Goal: Task Accomplishment & Management: Complete application form

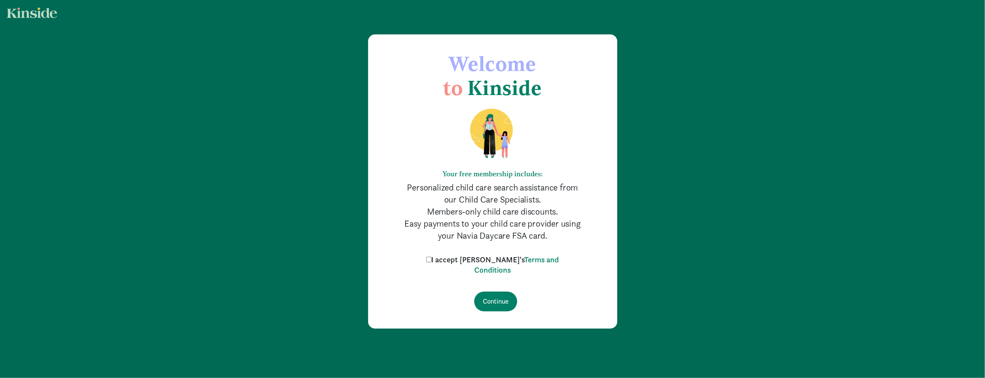
click at [475, 262] on label "I accept [PERSON_NAME]'s Terms and Conditions" at bounding box center [492, 264] width 137 height 21
click at [432, 262] on input "I accept [PERSON_NAME]'s Terms and Conditions" at bounding box center [429, 259] width 6 height 6
checkbox input "true"
click at [497, 299] on input "Continue" at bounding box center [495, 301] width 43 height 20
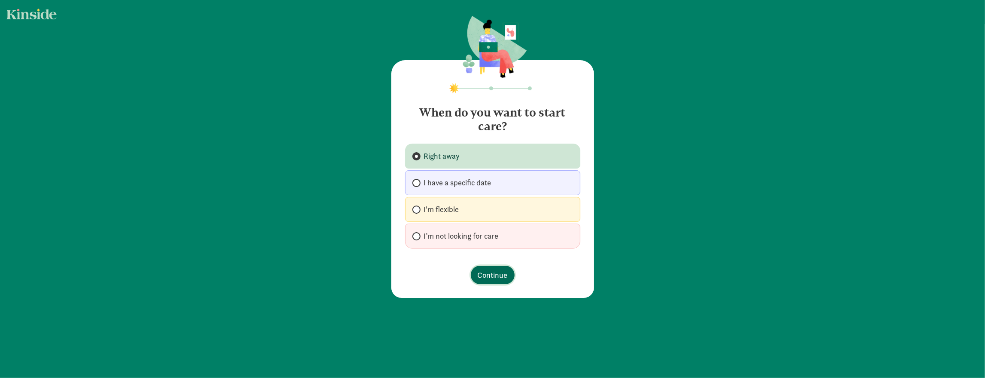
click at [482, 265] on button "Continue" at bounding box center [493, 274] width 44 height 18
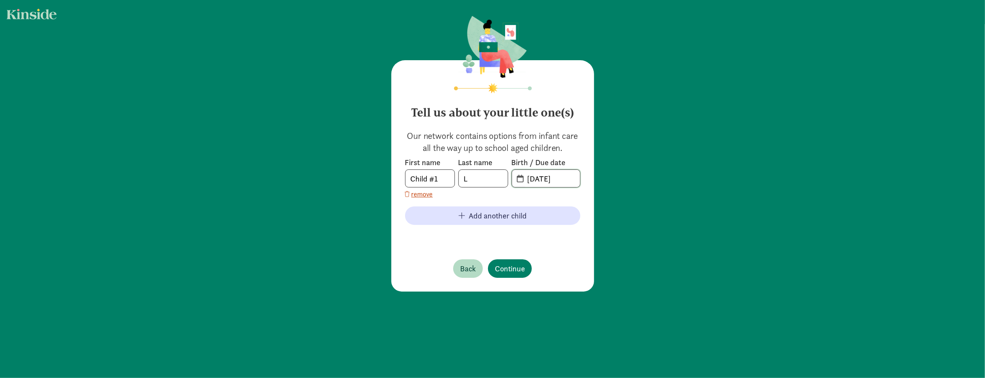
click at [533, 178] on input "[DATE]" at bounding box center [551, 178] width 58 height 17
click at [523, 184] on input "[DATE]" at bounding box center [551, 178] width 58 height 17
click at [521, 182] on span "[DATE]" at bounding box center [546, 178] width 68 height 17
click at [521, 182] on span "20-25-0903" at bounding box center [546, 178] width 68 height 17
click at [534, 181] on input "20-25-0903" at bounding box center [551, 178] width 58 height 17
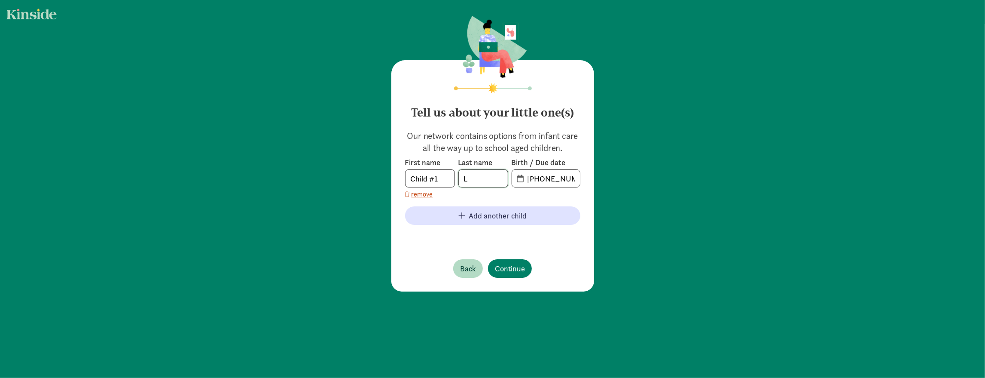
click at [477, 182] on input "L" at bounding box center [483, 178] width 49 height 17
click at [496, 155] on div "Our network contains options from infant care all the way up to school aged chi…" at bounding box center [492, 186] width 175 height 112
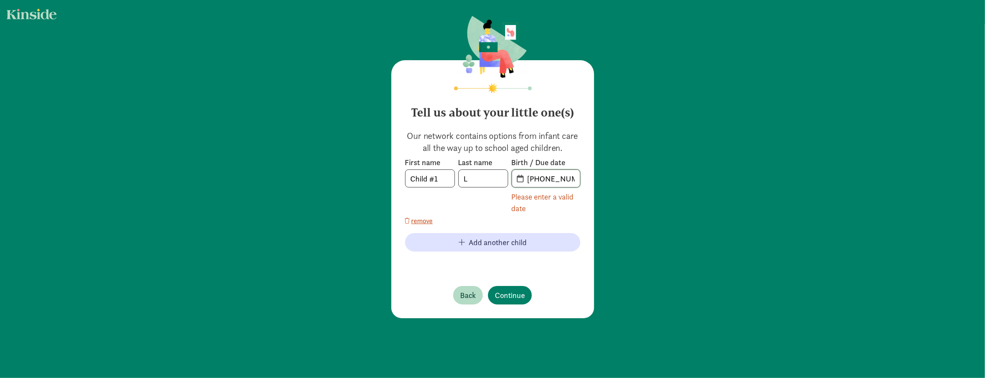
click at [529, 178] on input "[PHONE_NUMBER]" at bounding box center [551, 178] width 58 height 17
click at [531, 179] on input "[PHONE_NUMBER]" at bounding box center [551, 178] width 58 height 17
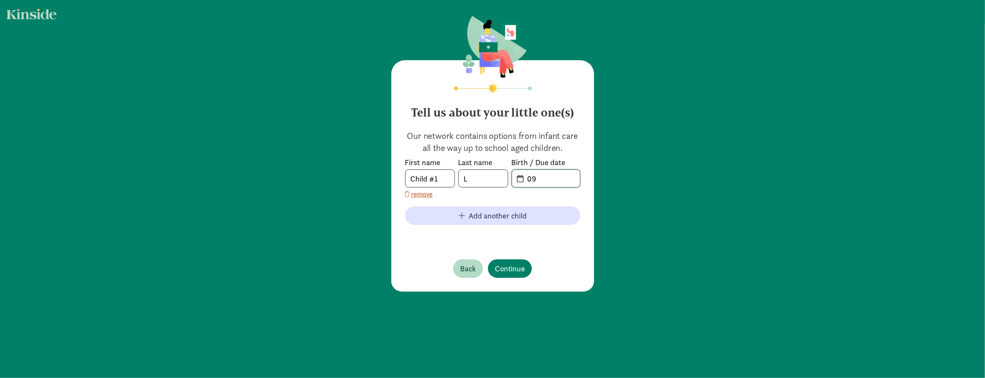
type input "0"
type input "[DATE]"
click at [491, 199] on div "First name Child #1 Last name L Birth / Due date [DATE] remove Add another chil…" at bounding box center [492, 199] width 175 height 84
click at [490, 209] on button "Add another child" at bounding box center [492, 215] width 175 height 18
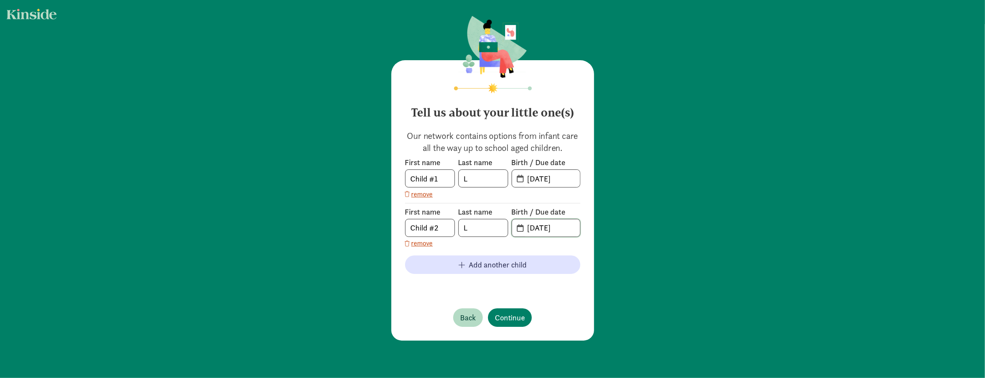
click at [535, 225] on input "[DATE]" at bounding box center [551, 227] width 58 height 17
type input "[DATE]"
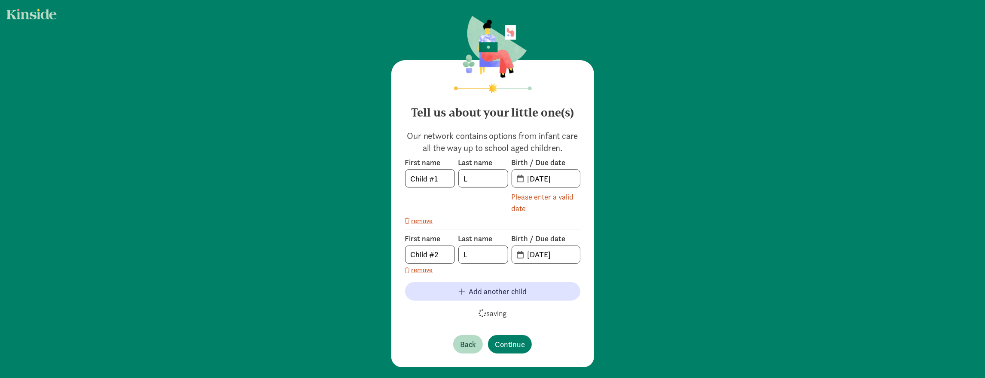
click at [533, 229] on div "First name Child #1 Last name L Birth / Due date [DATE] Please enter a valid da…" at bounding box center [492, 252] width 175 height 46
click at [500, 207] on div "Last name L" at bounding box center [483, 185] width 50 height 57
click at [534, 233] on label "Birth / Due date" at bounding box center [546, 238] width 69 height 10
click at [533, 272] on div "First name Child #2 Last name L Birth / Due date [DATE] remove" at bounding box center [492, 252] width 175 height 46
click at [496, 210] on div "Last name L" at bounding box center [483, 185] width 50 height 57
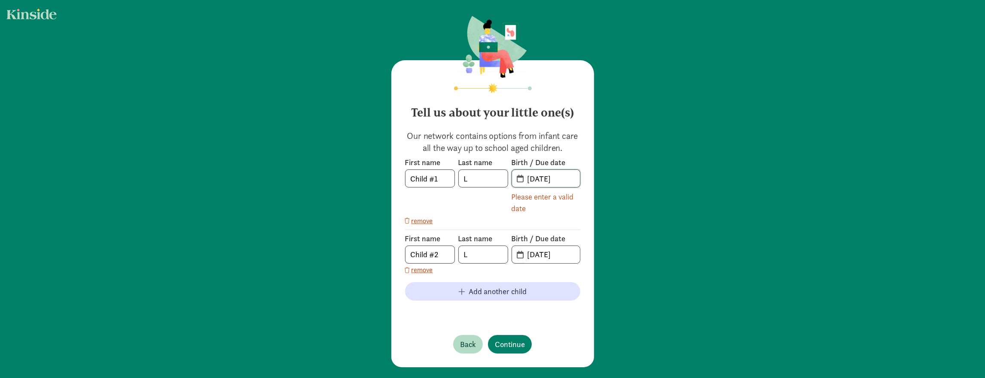
drag, startPoint x: 528, startPoint y: 181, endPoint x: 573, endPoint y: 178, distance: 45.6
click at [573, 178] on input "[DATE]" at bounding box center [551, 178] width 58 height 17
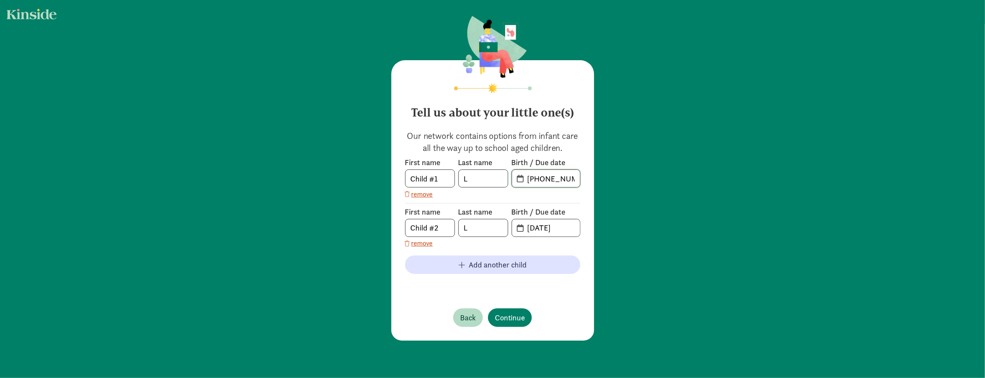
type input "[DATE]"
click at [551, 199] on div "First name Child #1 Last name L Birth / Due date [DATE] remove First name Child…" at bounding box center [492, 224] width 175 height 134
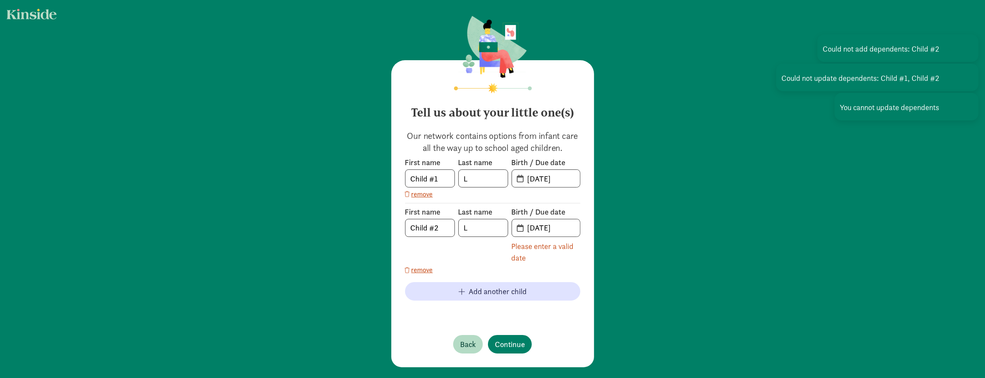
click at [539, 250] on div "Please enter a valid date" at bounding box center [546, 251] width 69 height 23
click at [534, 230] on input "[DATE]" at bounding box center [551, 227] width 58 height 17
click at [521, 177] on span "[DATE]" at bounding box center [546, 178] width 68 height 17
click at [518, 204] on div "First name Child #2 Last name L Birth / Due date [DATE] Please enter a valid da…" at bounding box center [492, 239] width 175 height 72
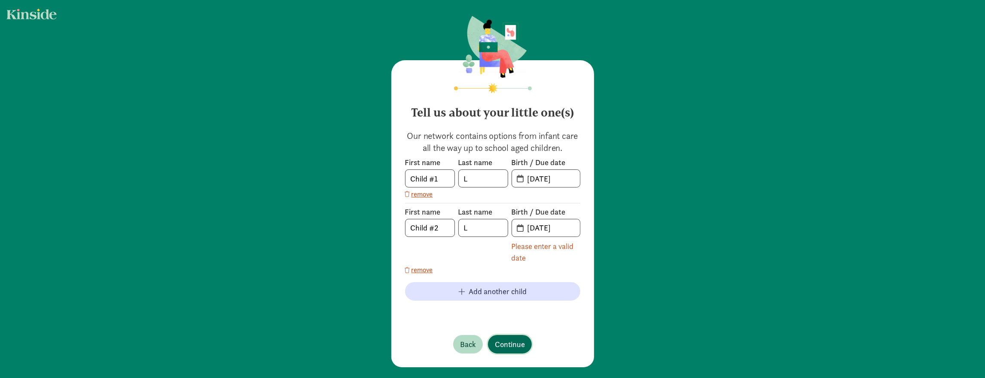
click at [506, 335] on button "Continue" at bounding box center [510, 344] width 44 height 18
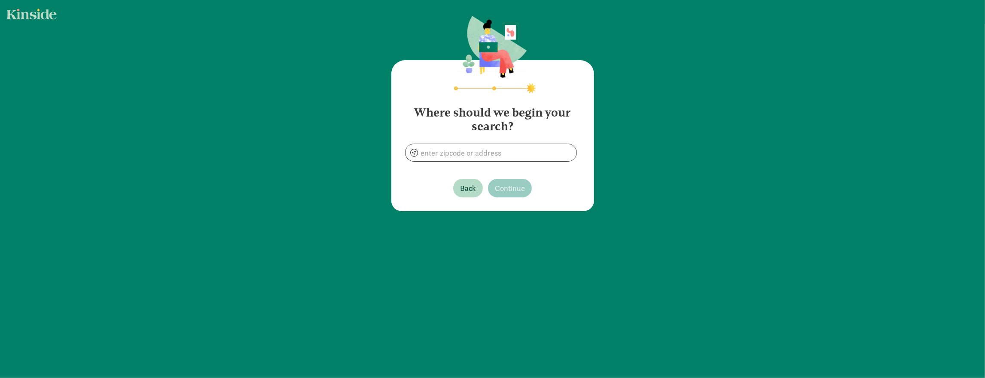
click at [506, 340] on main "Where should we begin your search? Back Continue" at bounding box center [492, 189] width 985 height 378
click at [499, 155] on input at bounding box center [490, 152] width 171 height 17
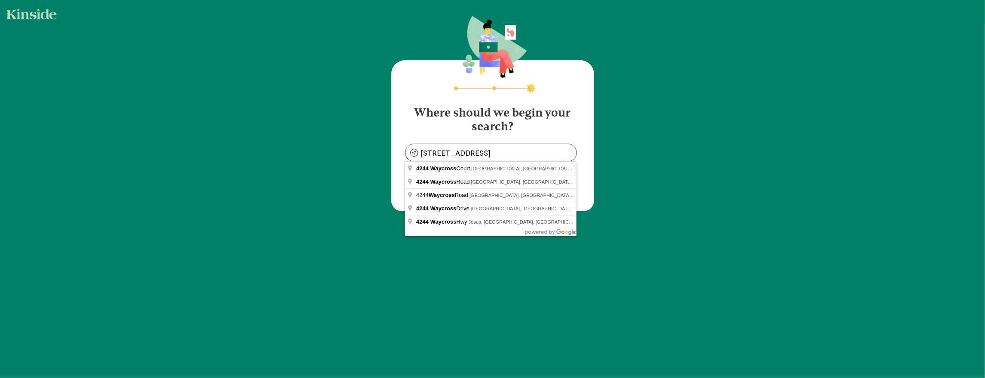
type input "[STREET_ADDRESS]"
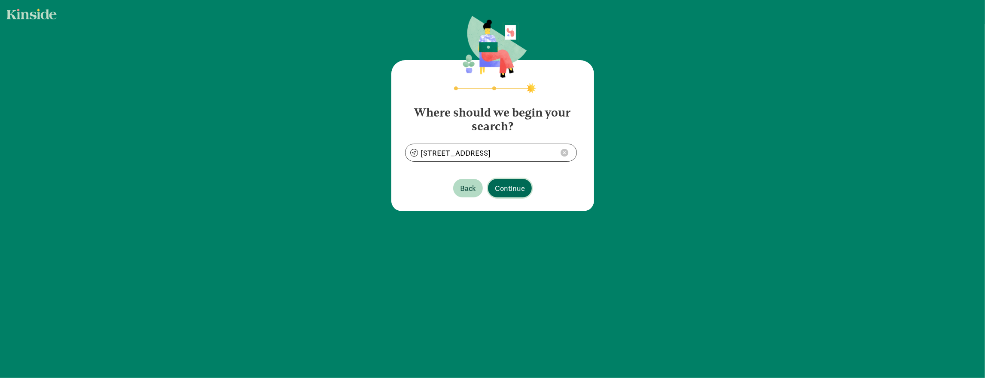
click at [506, 188] on span "Continue" at bounding box center [510, 188] width 30 height 12
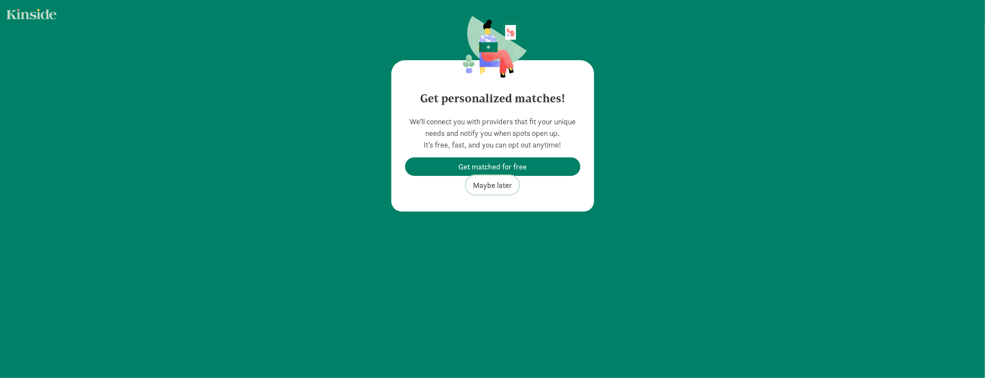
click at [508, 187] on span "Maybe later" at bounding box center [492, 185] width 39 height 12
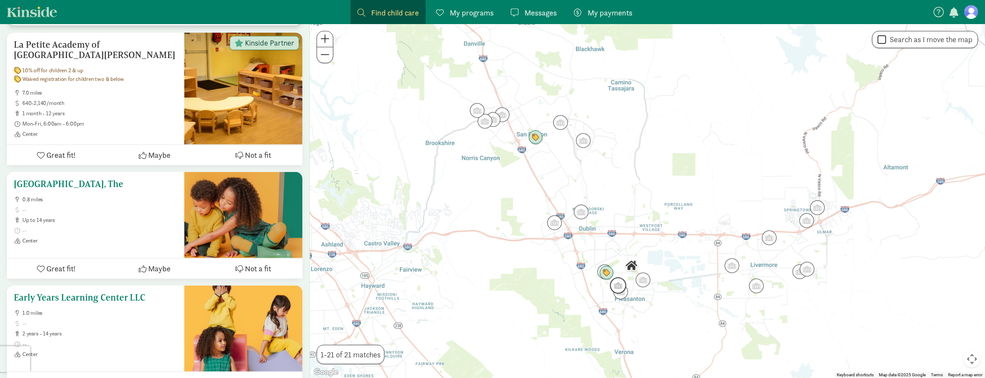
scroll to position [284, 0]
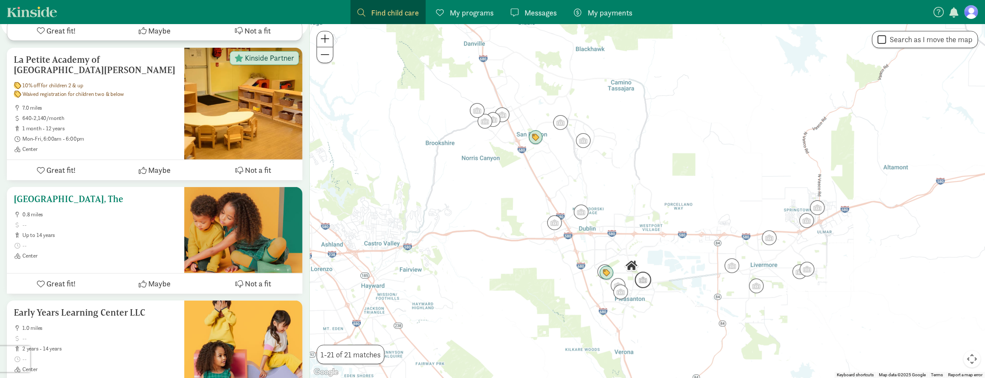
click at [103, 194] on h5 "[GEOGRAPHIC_DATA], The" at bounding box center [96, 199] width 164 height 10
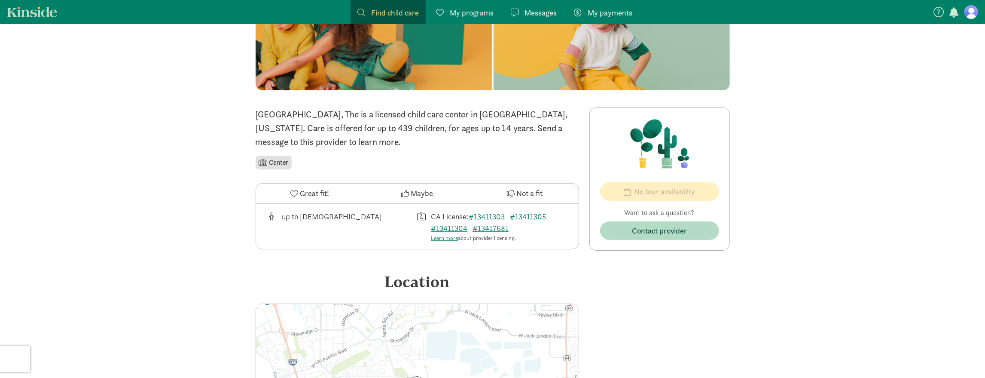
scroll to position [114, 0]
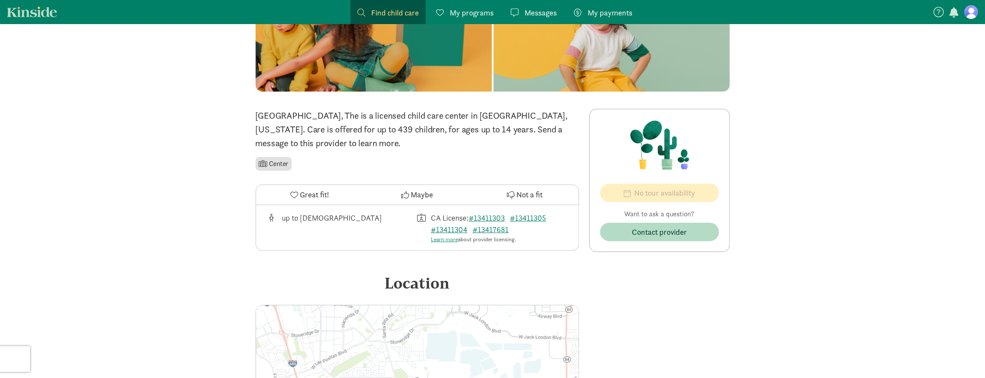
click at [278, 165] on li "Center" at bounding box center [274, 164] width 37 height 14
click at [264, 164] on span at bounding box center [263, 163] width 9 height 7
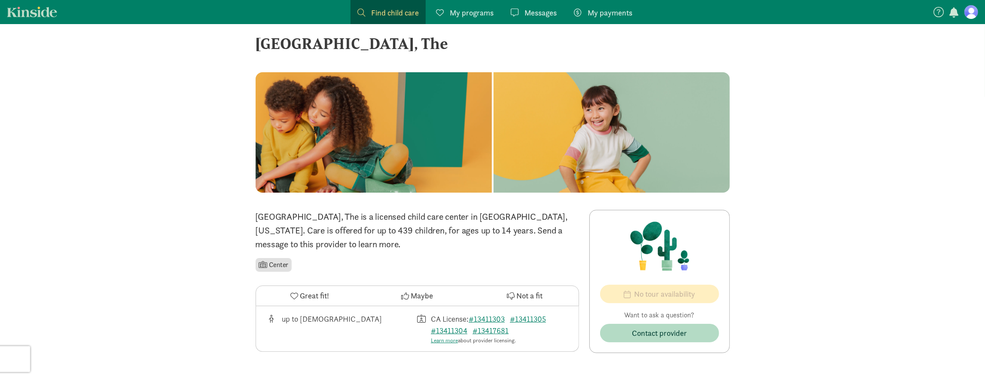
scroll to position [0, 0]
